Goal: Check status

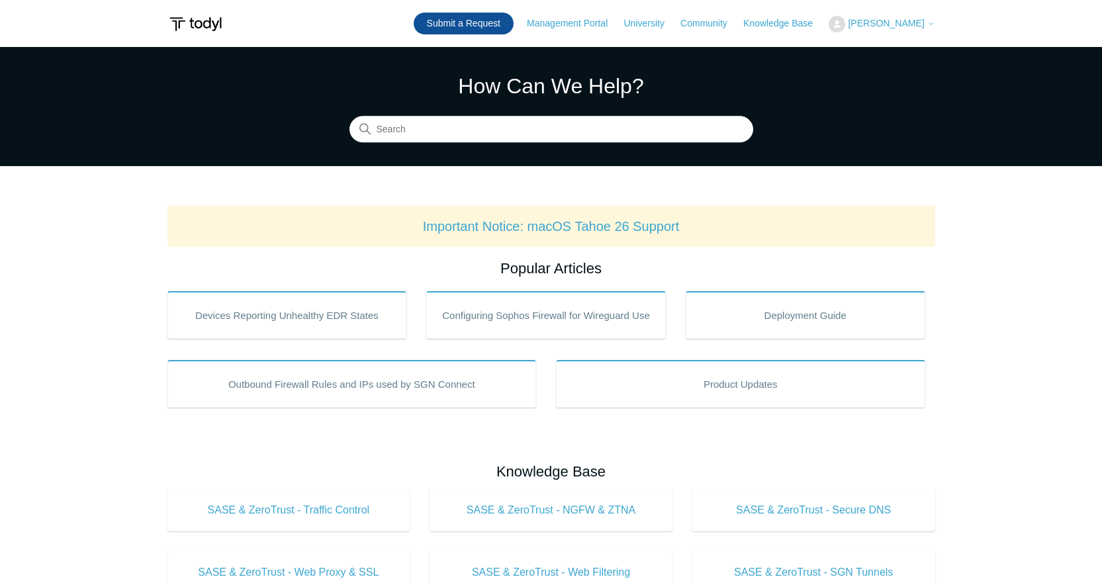
click at [472, 25] on link "Submit a Request" at bounding box center [464, 24] width 100 height 22
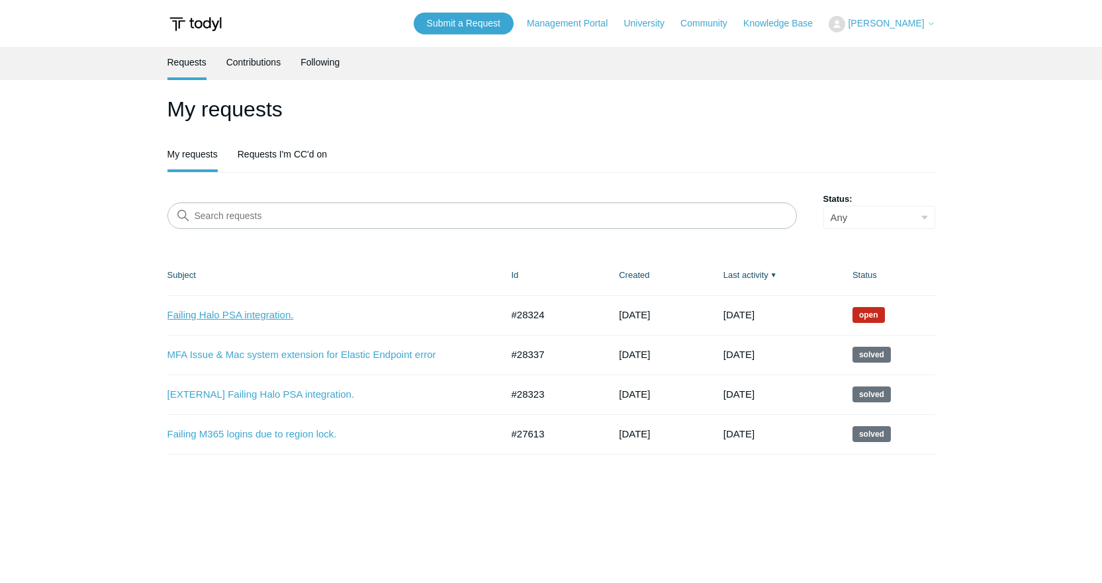
click at [280, 316] on link "Failing Halo PSA integration." at bounding box center [324, 315] width 314 height 15
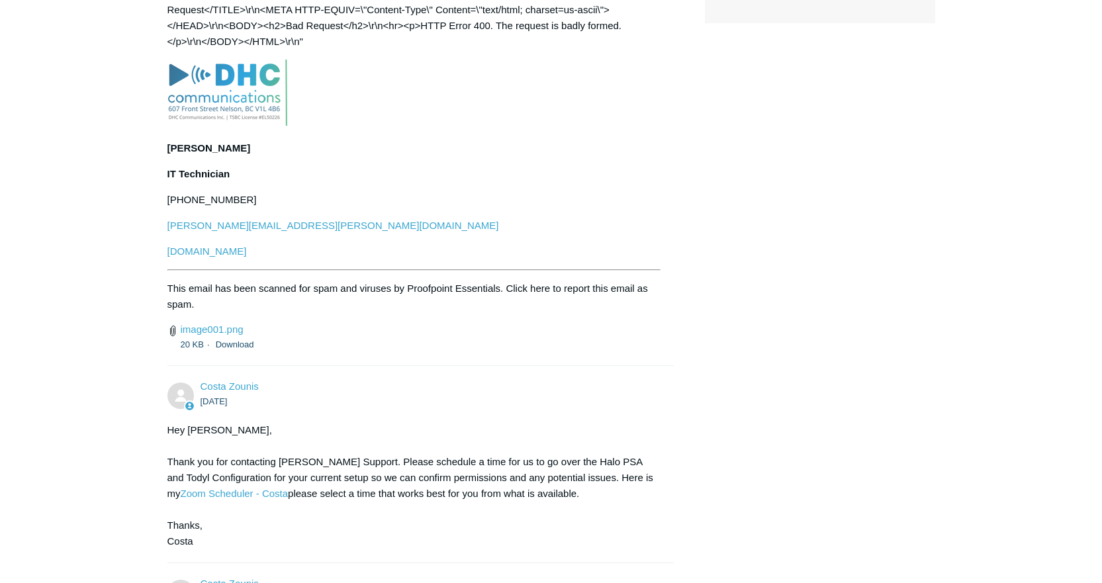
scroll to position [397, 0]
